Goal: Task Accomplishment & Management: Use online tool/utility

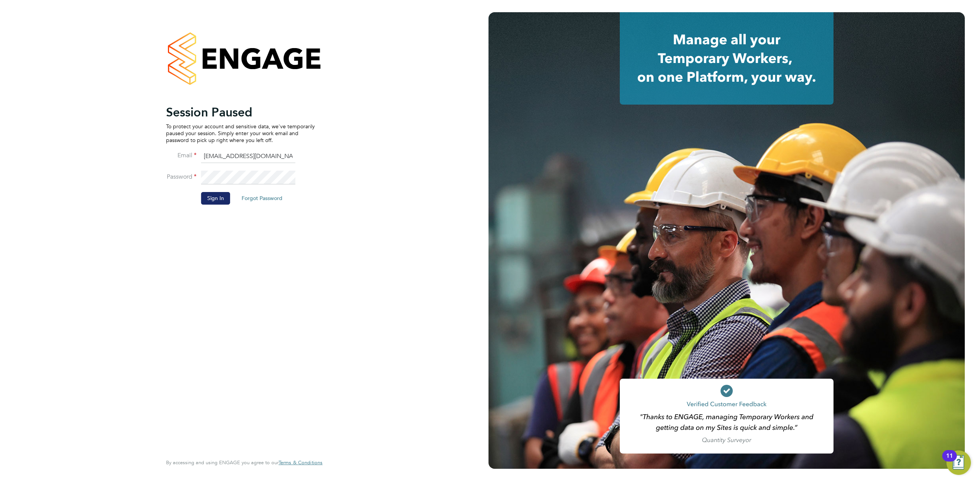
click at [207, 198] on button "Sign In" at bounding box center [215, 198] width 29 height 12
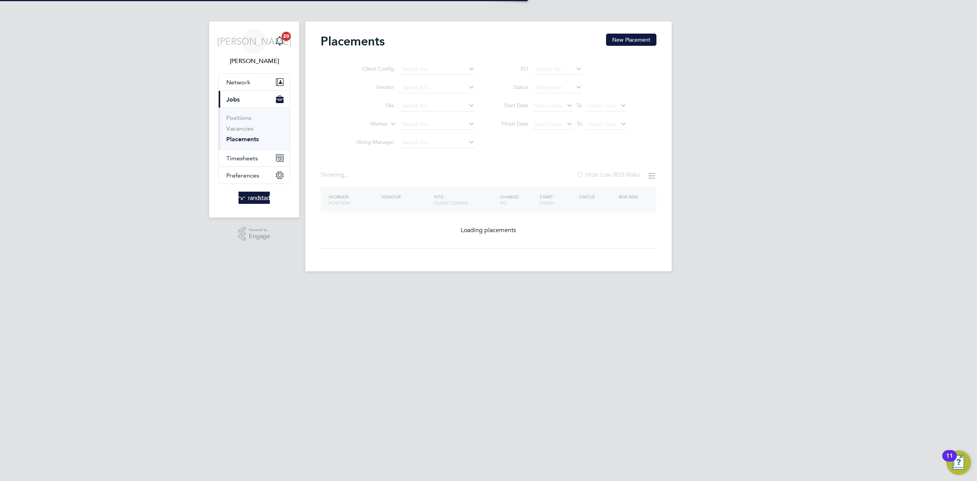
type input "Thurrock CDC"
click at [246, 133] on li "Vacancies" at bounding box center [254, 130] width 57 height 11
click at [247, 130] on link "Vacancies" at bounding box center [239, 128] width 27 height 7
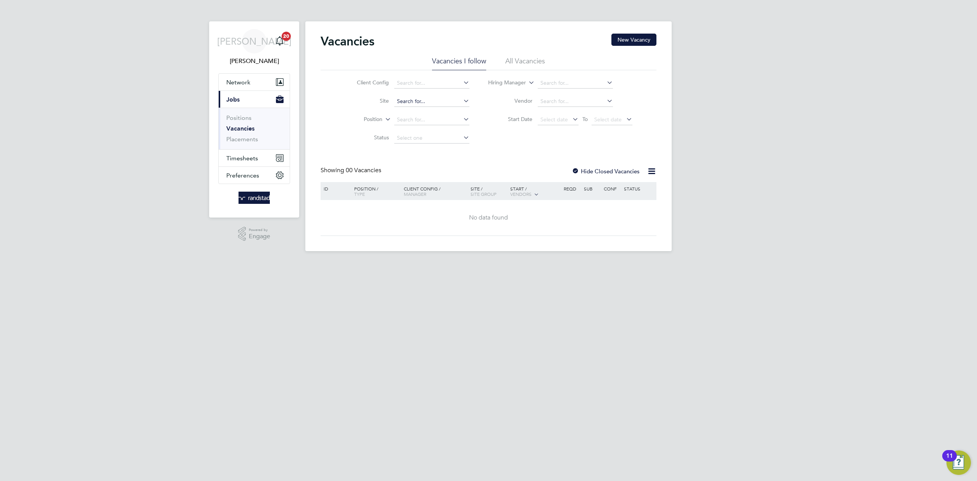
click at [417, 101] on input at bounding box center [431, 101] width 75 height 11
click at [416, 110] on li "Manor Road (54Z004)" at bounding box center [433, 112] width 80 height 10
type input "Manor Road (54Z004)"
click at [572, 170] on div at bounding box center [576, 172] width 8 height 8
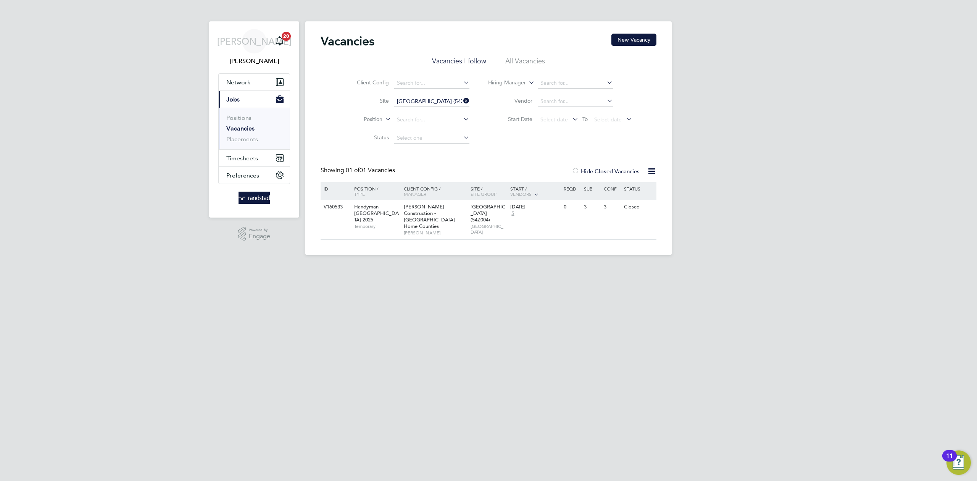
click at [461, 100] on li "Site Manor Road (54Z004)" at bounding box center [406, 101] width 143 height 18
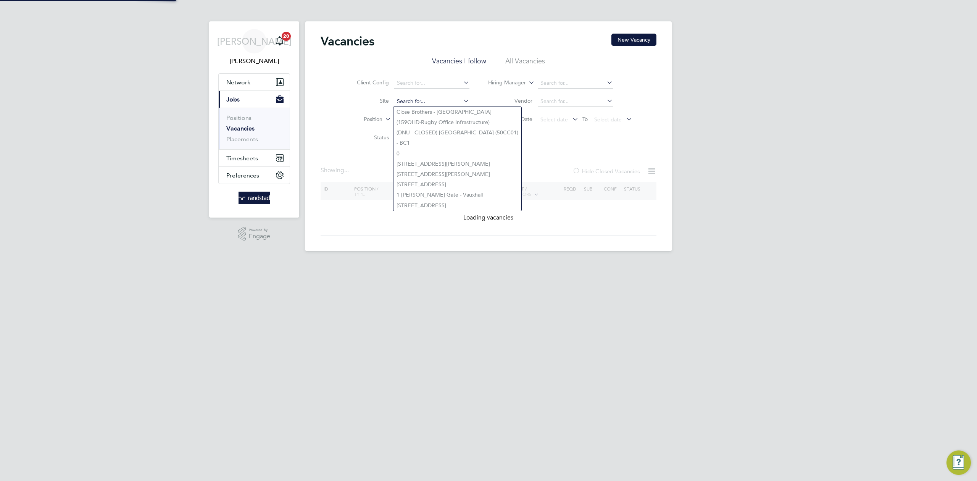
click at [434, 102] on input at bounding box center [431, 101] width 75 height 11
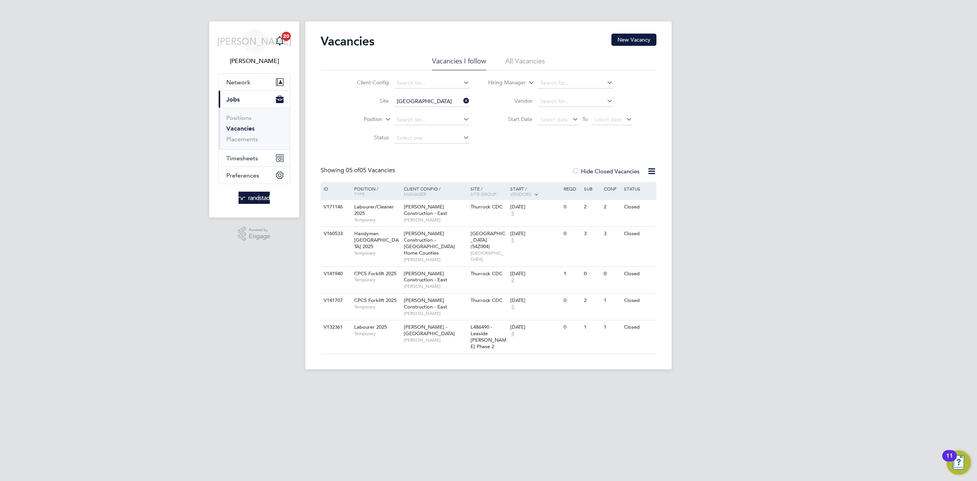
click at [466, 139] on li "Manor Road Phase 2 (54CC01)" at bounding box center [457, 143] width 129 height 10
type input "Manor Road Phase 2 (54CC01)"
